Goal: Transaction & Acquisition: Subscribe to service/newsletter

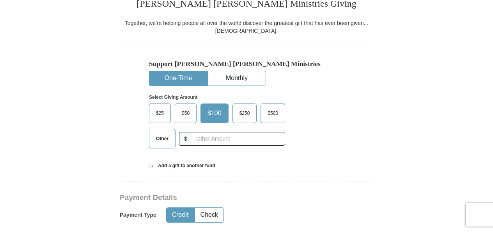
scroll to position [188, 0]
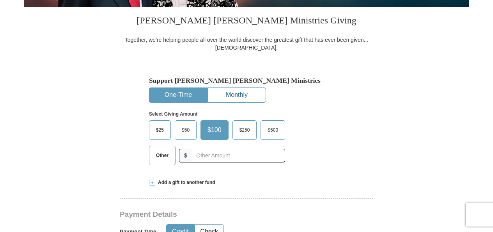
click at [232, 90] on button "Monthly" at bounding box center [237, 95] width 58 height 14
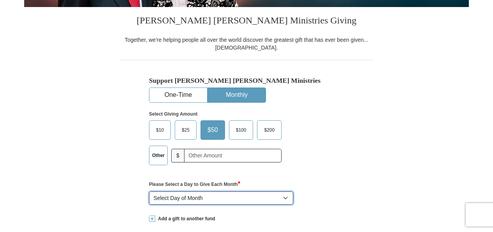
click at [283, 195] on select "Select Day of Month 1 2 3 4 5 6 7 8 9 10 11 12 13 14 15 16 17 18 19 20 21 22 23…" at bounding box center [221, 197] width 144 height 13
select select "1"
click at [149, 191] on select "Select Day of Month 1 2 3 4 5 6 7 8 9 10 11 12 13 14 15 16 17 18 19 20 21 22 23…" at bounding box center [221, 197] width 144 height 13
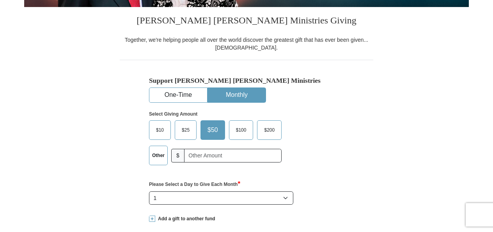
click at [239, 131] on span "$100" at bounding box center [241, 130] width 18 height 12
click at [0, 0] on input "$100" at bounding box center [0, 0] width 0 height 0
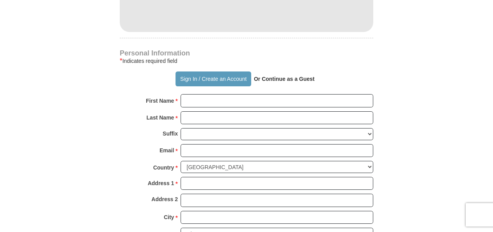
scroll to position [533, 0]
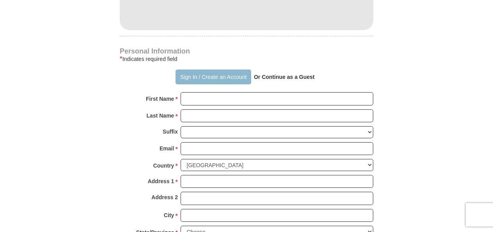
click at [200, 71] on button "Sign In / Create an Account" at bounding box center [212, 76] width 75 height 15
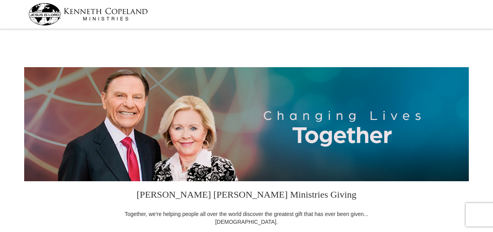
select select "TX"
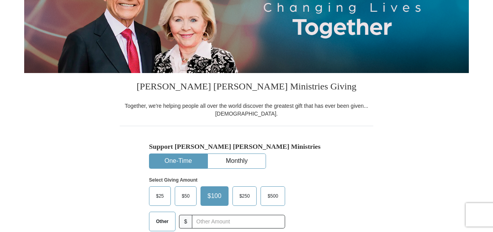
scroll to position [120, 0]
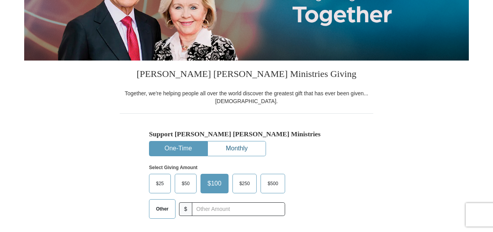
click at [238, 144] on button "Monthly" at bounding box center [237, 148] width 58 height 14
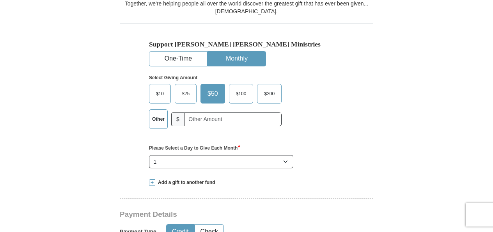
scroll to position [212, 0]
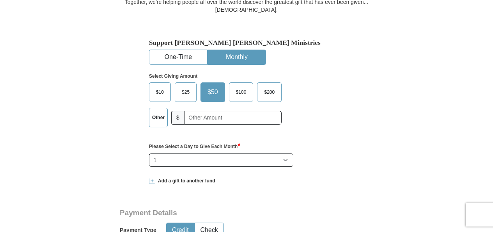
click at [237, 91] on span "$100" at bounding box center [241, 92] width 18 height 12
click at [0, 0] on input "$100" at bounding box center [0, 0] width 0 height 0
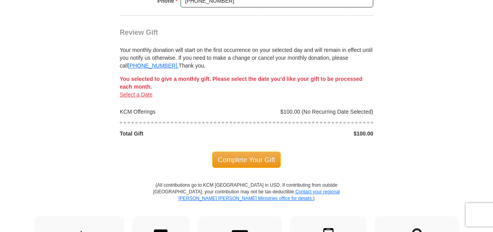
scroll to position [761, 0]
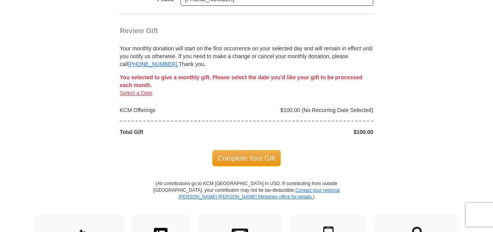
click at [138, 90] on link "Select a Date" at bounding box center [136, 93] width 33 height 6
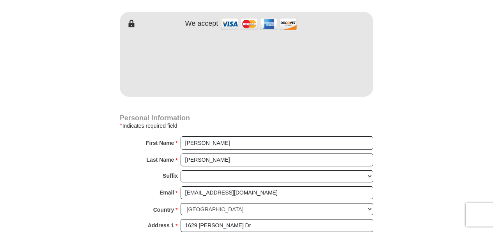
scroll to position [347, 0]
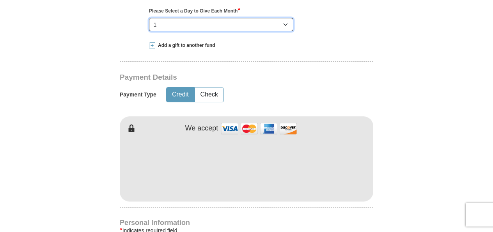
click at [194, 22] on select "Select Day of Month 1 2 3 4 5 6 7 8 9 10 11 12 13 14 15 16 17 18 19 20 21 22 23…" at bounding box center [221, 24] width 144 height 13
click at [149, 18] on select "Select Day of Month 1 2 3 4 5 6 7 8 9 10 11 12 13 14 15 16 17 18 19 20 21 22 23…" at bounding box center [221, 24] width 144 height 13
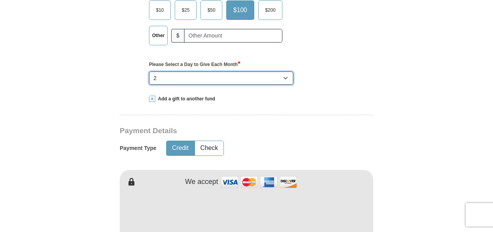
scroll to position [278, 0]
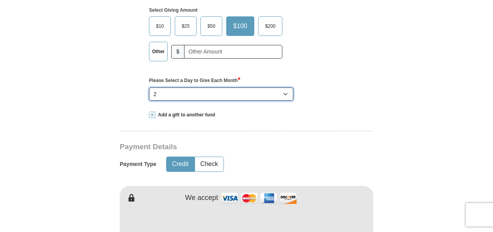
click at [220, 94] on select "Select Day of Month 1 2 3 4 5 6 7 8 9 10 11 12 13 14 15 16 17 18 19 20 21 22 23…" at bounding box center [221, 93] width 144 height 13
select select "1"
click at [149, 87] on select "Select Day of Month 1 2 3 4 5 6 7 8 9 10 11 12 13 14 15 16 17 18 19 20 21 22 23…" at bounding box center [221, 93] width 144 height 13
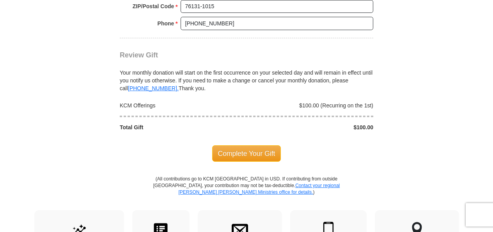
scroll to position [738, 0]
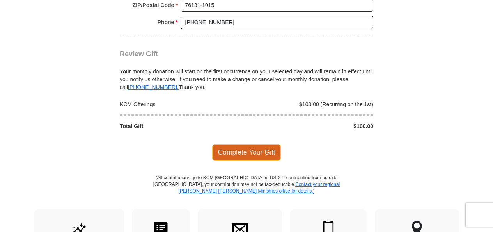
click at [241, 144] on span "Complete Your Gift" at bounding box center [246, 152] width 69 height 16
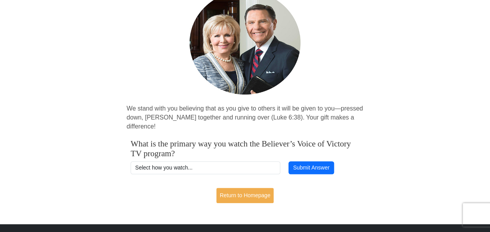
scroll to position [75, 0]
